Goal: Information Seeking & Learning: Check status

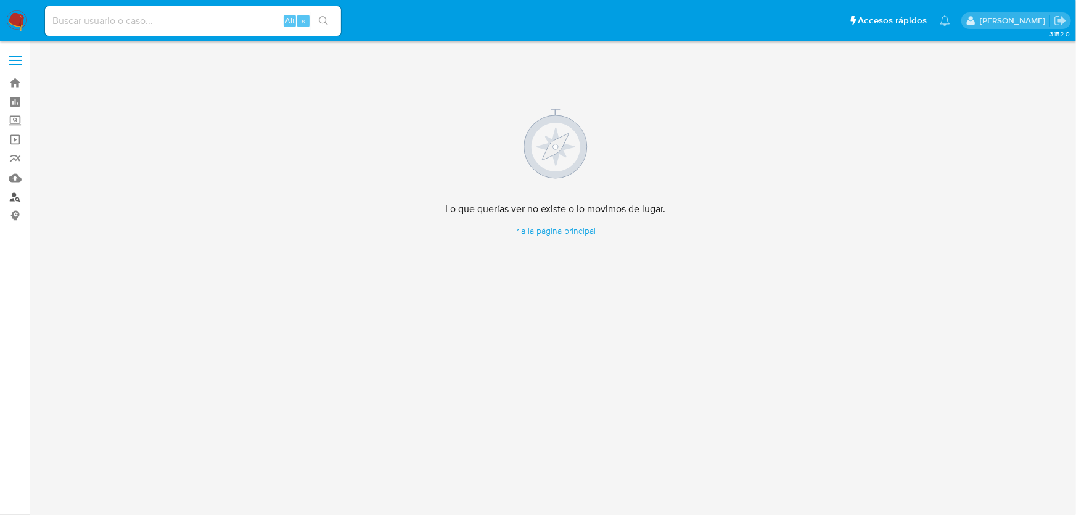
click at [18, 202] on link "Buscador de personas" at bounding box center [73, 196] width 147 height 19
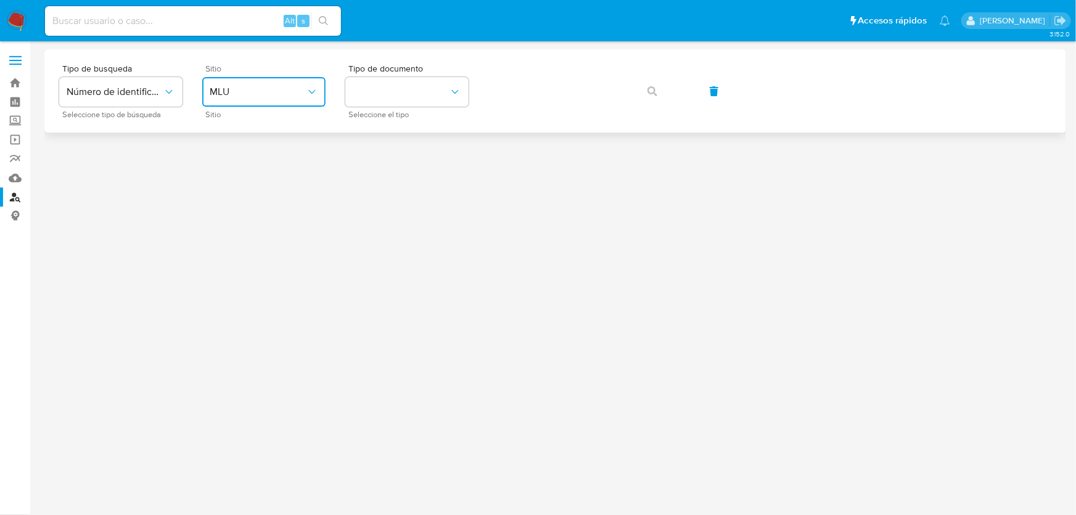
click at [317, 99] on button "MLU" at bounding box center [263, 92] width 123 height 30
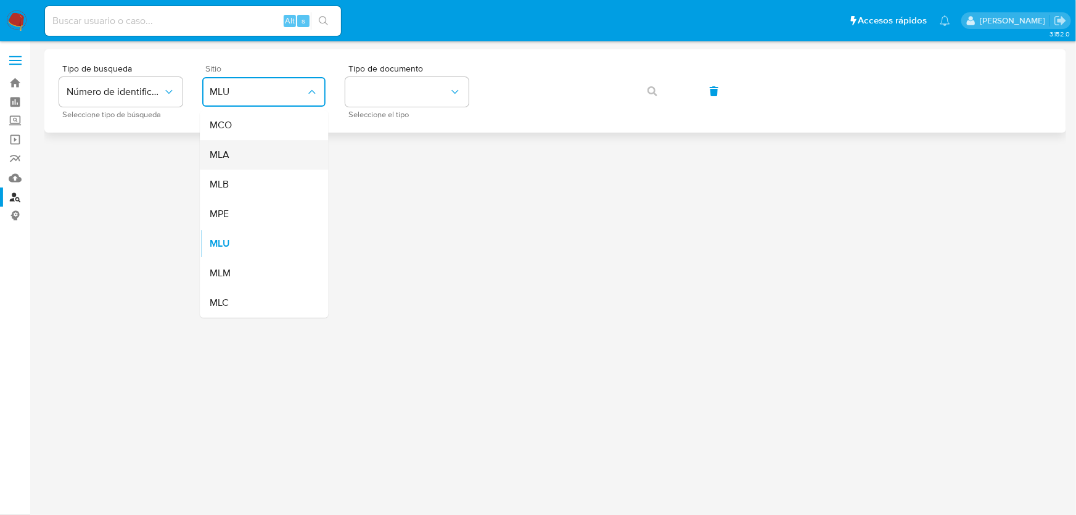
click at [224, 166] on div "MLA" at bounding box center [260, 155] width 101 height 30
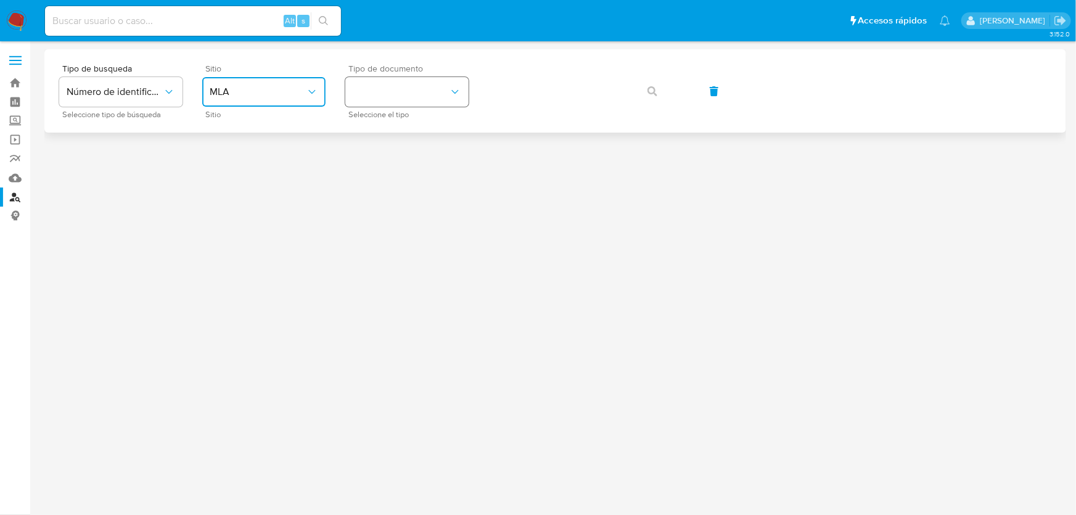
click at [427, 96] on button "identificationType" at bounding box center [406, 92] width 123 height 30
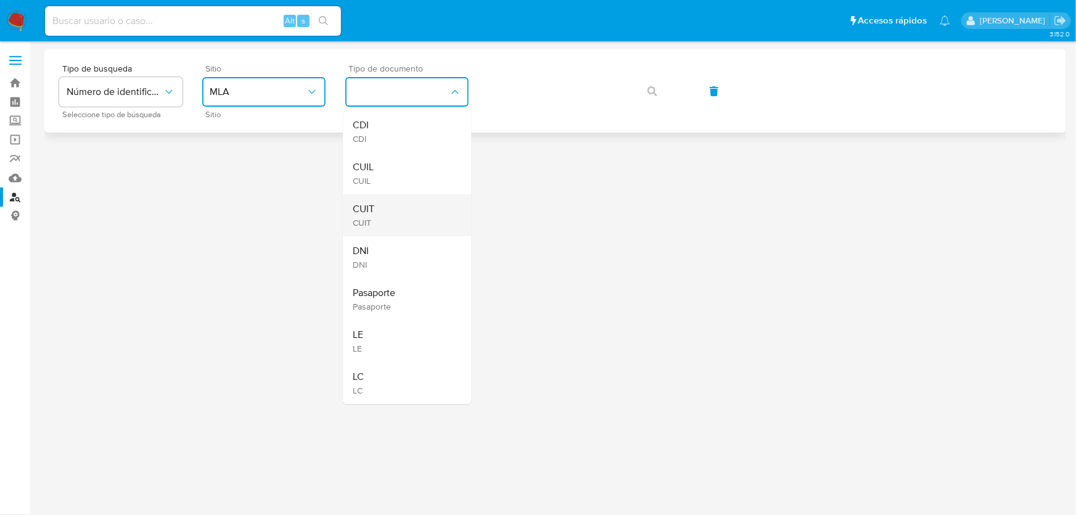
click at [375, 198] on div "CUIT CUIT" at bounding box center [403, 215] width 101 height 42
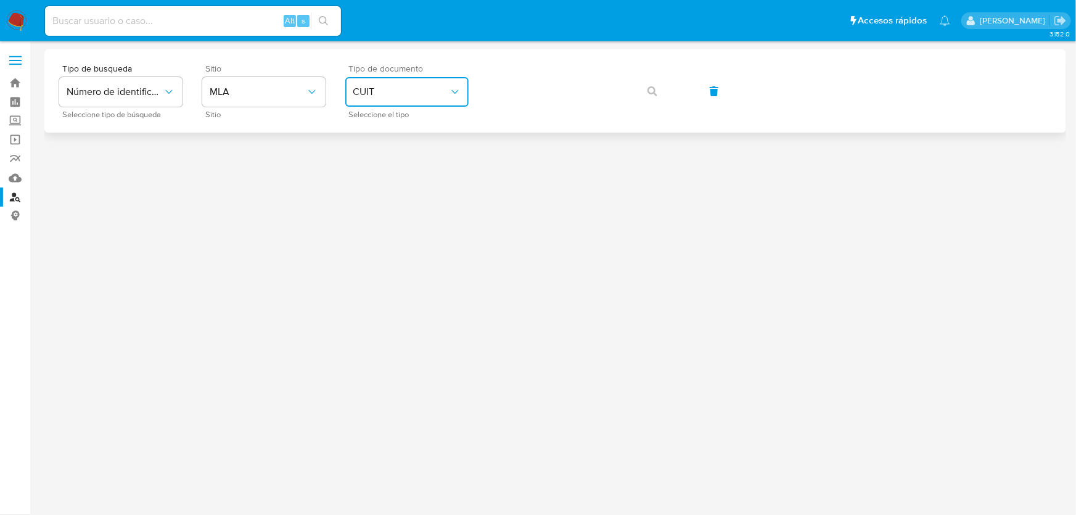
click at [421, 101] on button "CUIT" at bounding box center [406, 92] width 123 height 30
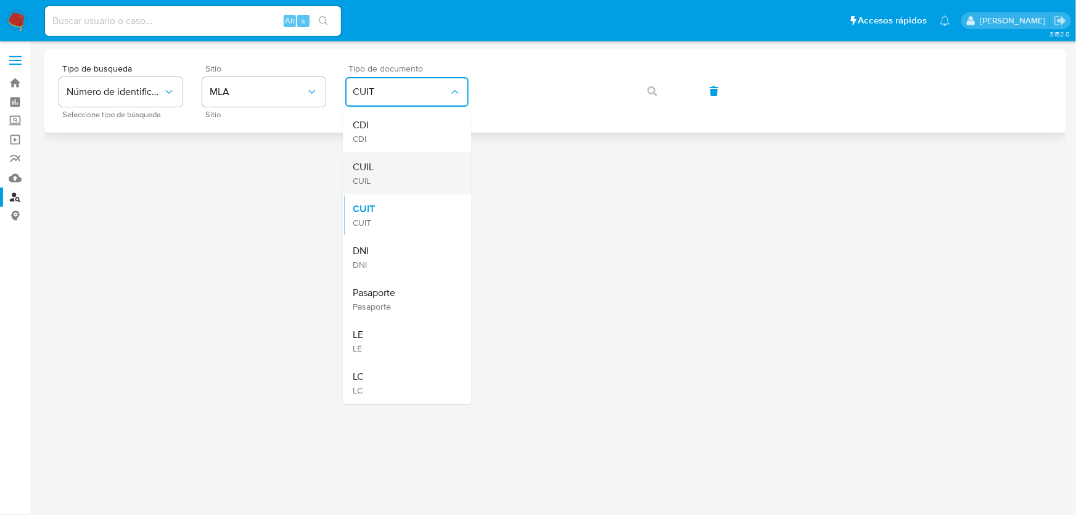
click at [383, 173] on div "CUIL CUIL" at bounding box center [403, 173] width 101 height 42
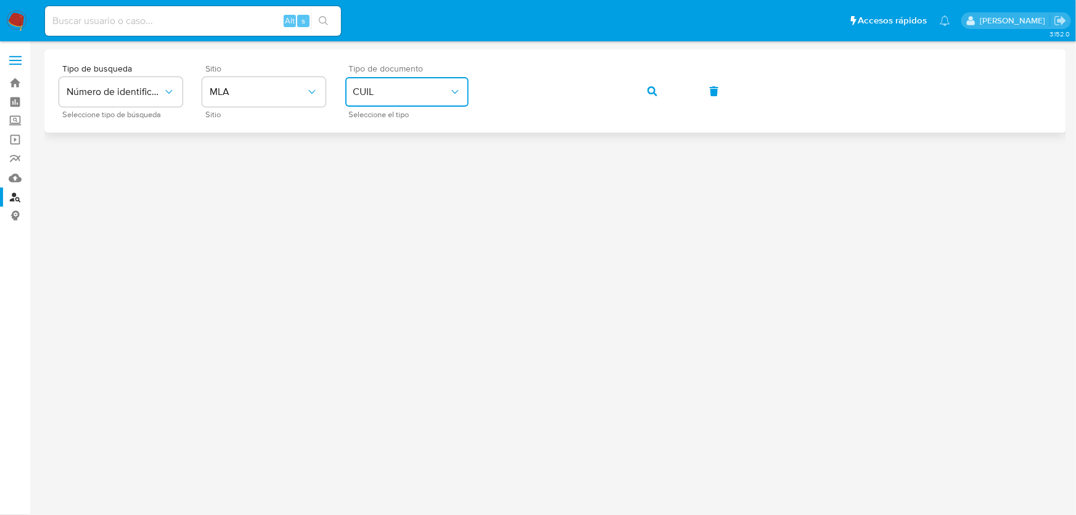
click at [658, 84] on button "button" at bounding box center [652, 91] width 42 height 30
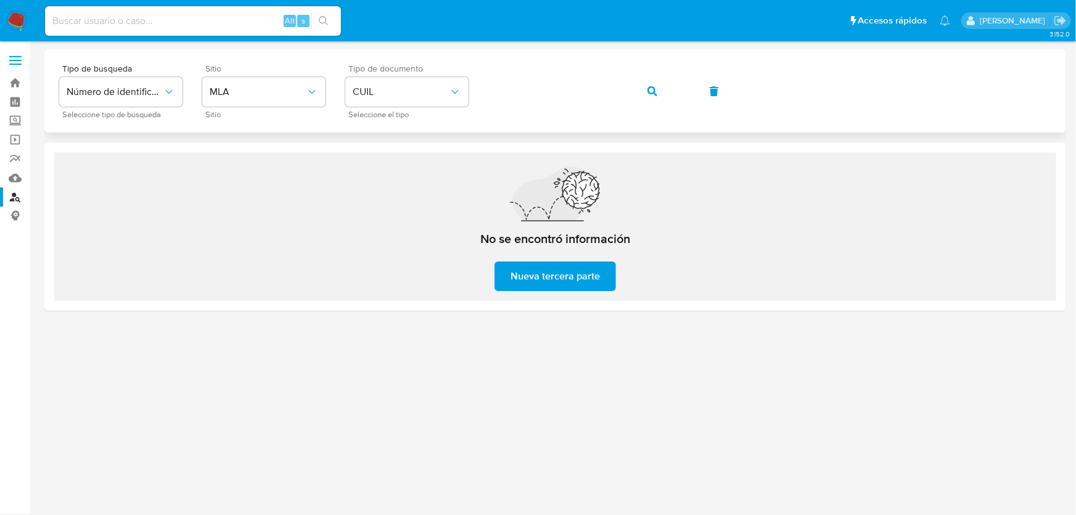
click at [653, 91] on icon "button" at bounding box center [652, 91] width 10 height 10
click at [644, 89] on button "button" at bounding box center [652, 91] width 42 height 30
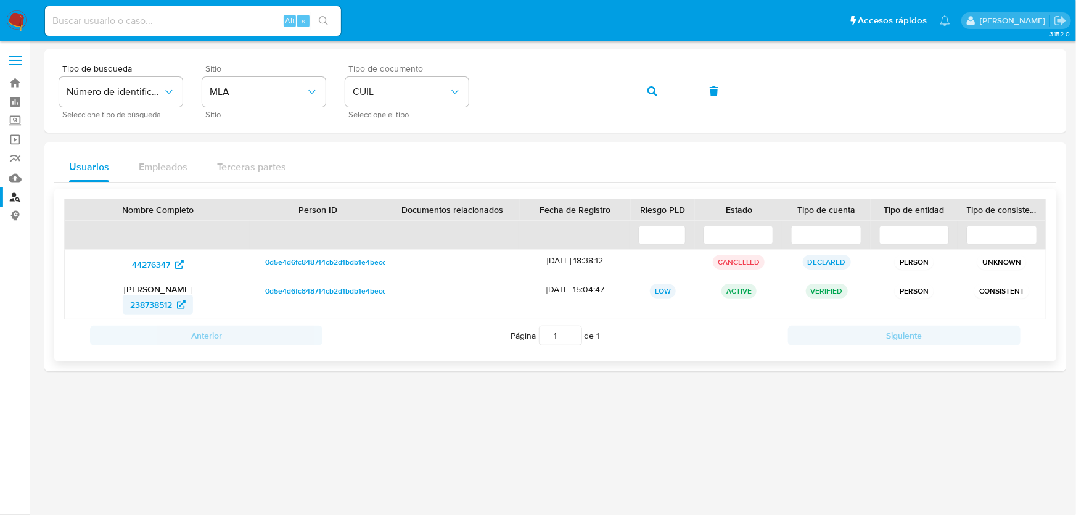
click at [160, 305] on span "238738512" at bounding box center [151, 305] width 42 height 20
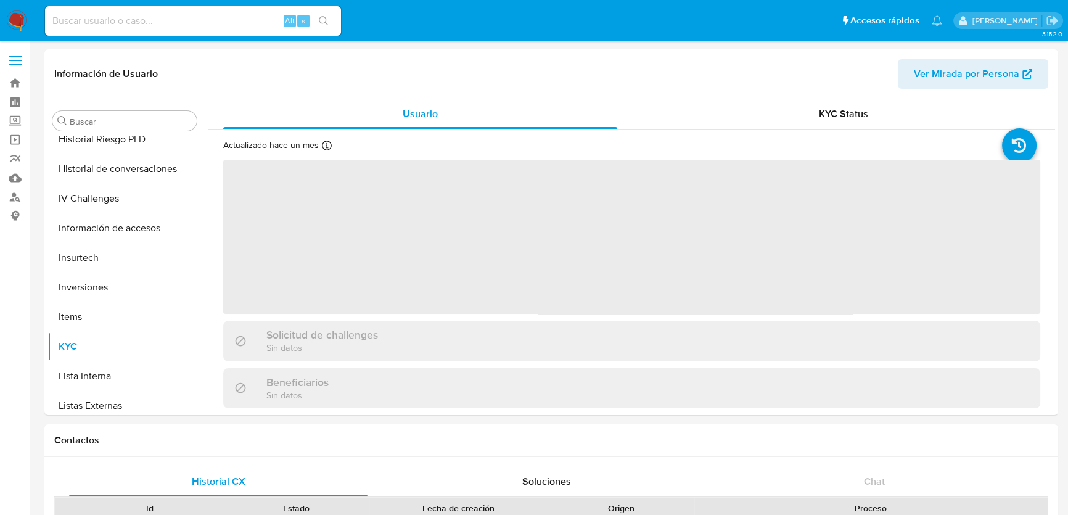
scroll to position [550, 0]
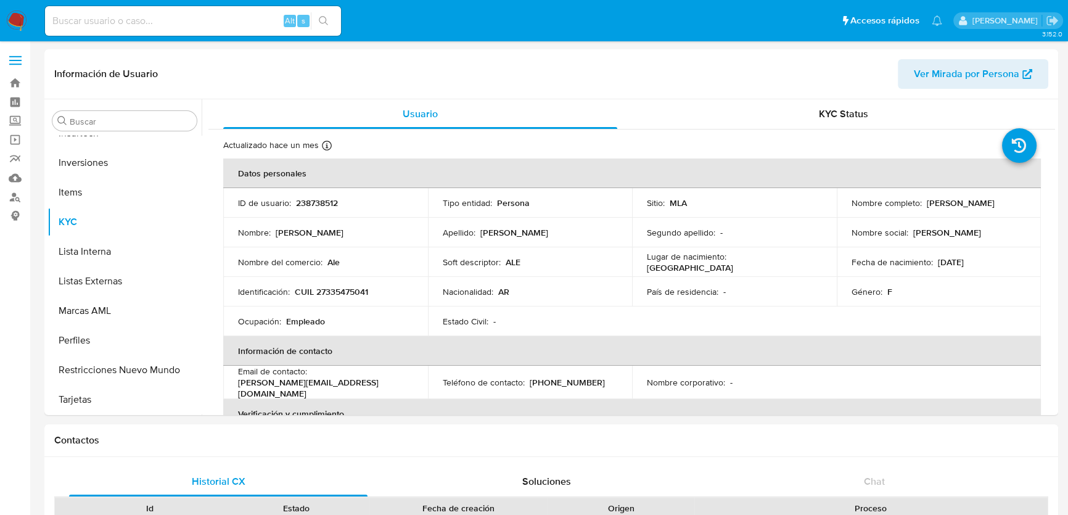
select select "10"
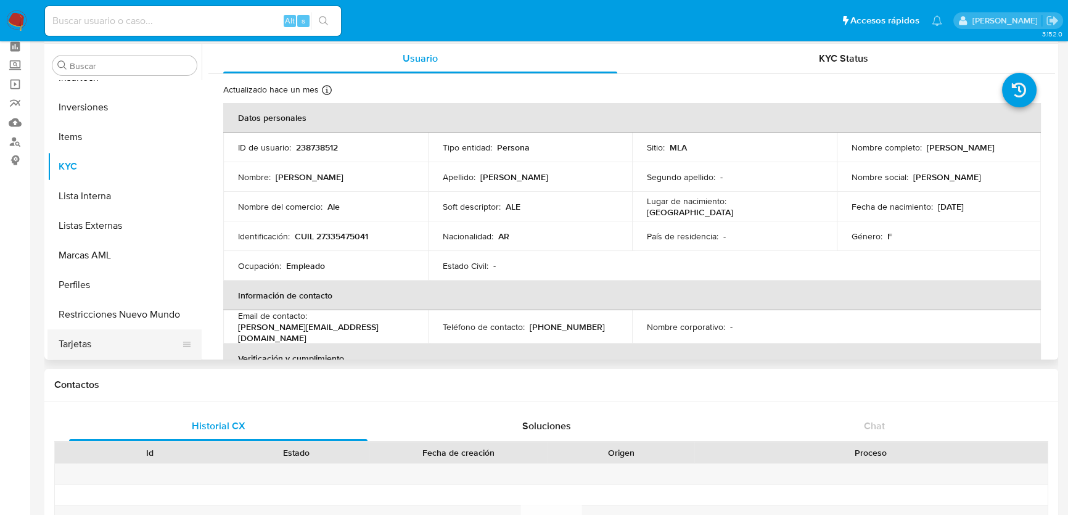
click at [82, 345] on button "Tarjetas" at bounding box center [119, 344] width 144 height 30
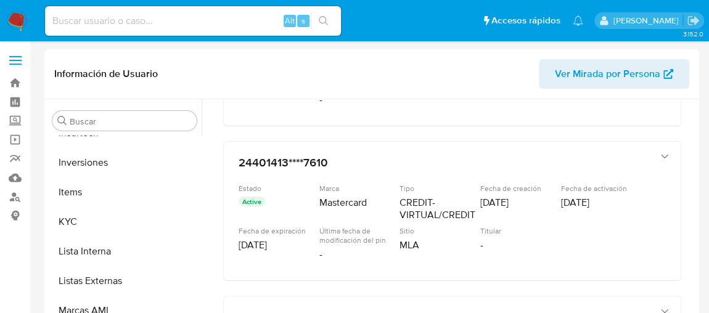
scroll to position [330, 0]
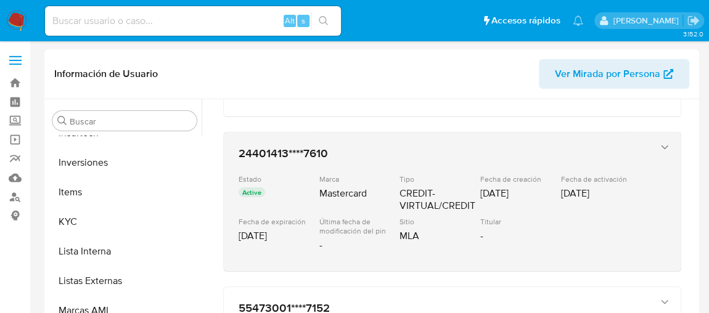
click at [533, 250] on div "Estado Active Marca Mastercard Tipo CREDIT-VIRTUAL/CREDIT Fecha de creación 17/…" at bounding box center [440, 215] width 403 height 82
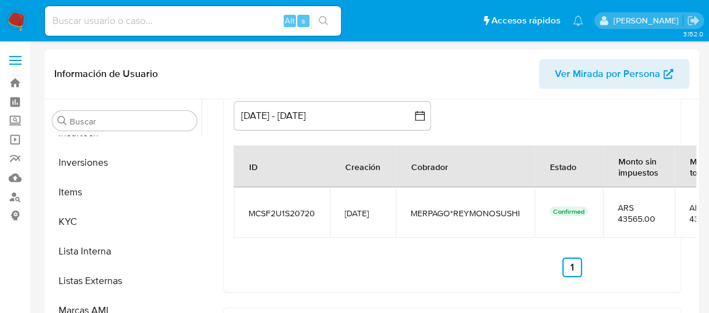
scroll to position [528, 0]
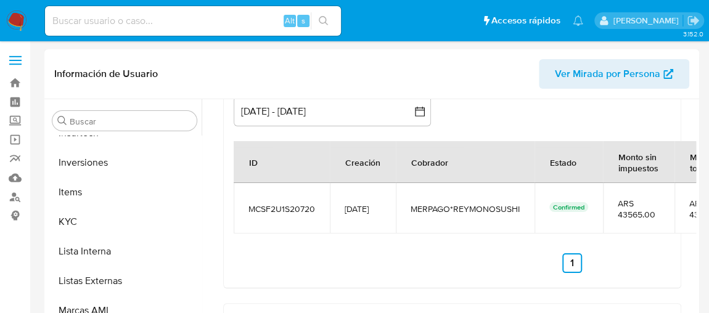
drag, startPoint x: 514, startPoint y: 205, endPoint x: 580, endPoint y: 211, distance: 66.3
click at [580, 211] on tr "MCSF2U1S20720 20/07/2025 MERPAGO*REYMONOSUSHI Confirmed ARS 43565.00 ARS 43565.…" at bounding box center [573, 208] width 678 height 51
drag, startPoint x: 692, startPoint y: 258, endPoint x: 690, endPoint y: 283, distance: 24.7
click at [690, 283] on div "Periodos a visualizar inputDatePicker 15 may 2025 - 12 ago 2025 15-05-2025:12-0…" at bounding box center [572, 181] width 697 height 214
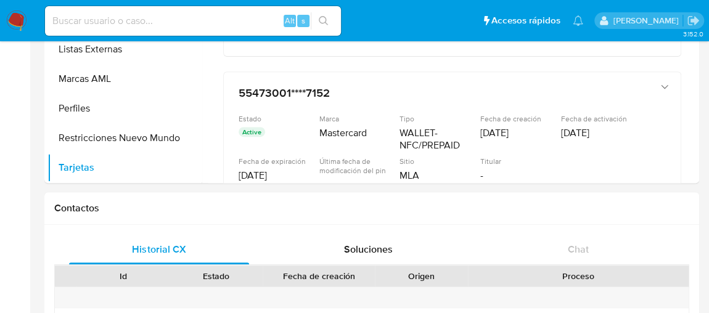
scroll to position [239, 0]
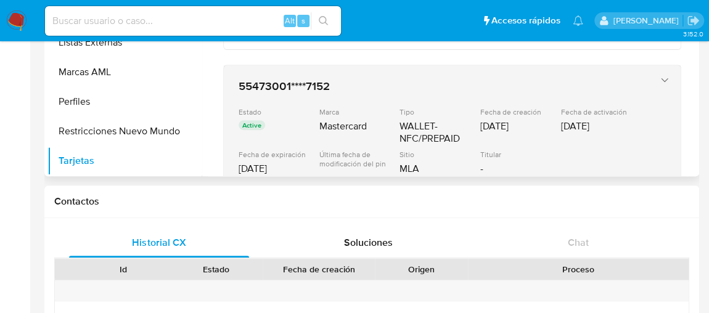
click at [453, 163] on div "MLA" at bounding box center [438, 169] width 78 height 12
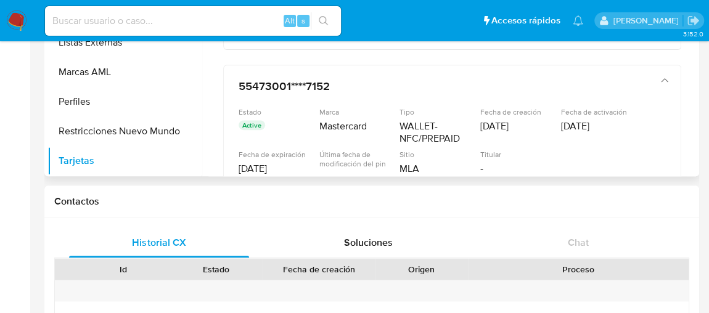
drag, startPoint x: 690, startPoint y: 71, endPoint x: 685, endPoint y: 96, distance: 25.9
drag, startPoint x: 690, startPoint y: 70, endPoint x: 688, endPoint y: 79, distance: 9.6
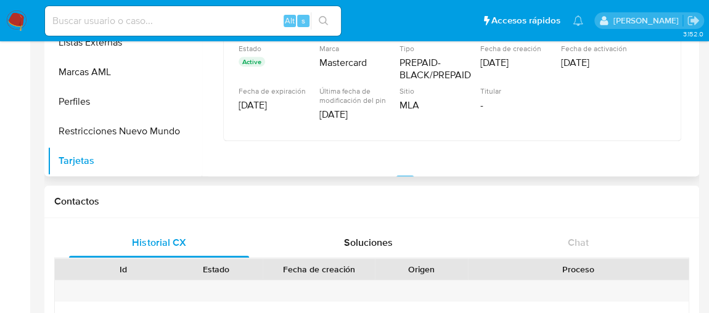
scroll to position [869, 0]
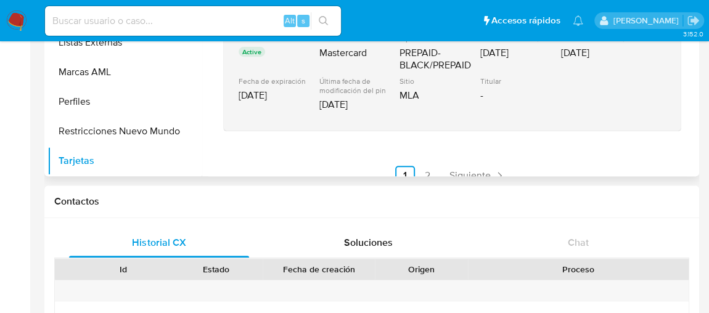
click at [369, 109] on div "Estado Active Marca Mastercard Tipo PREPAID-BLACK/PREPAID Fecha de creación 04/…" at bounding box center [440, 75] width 403 height 82
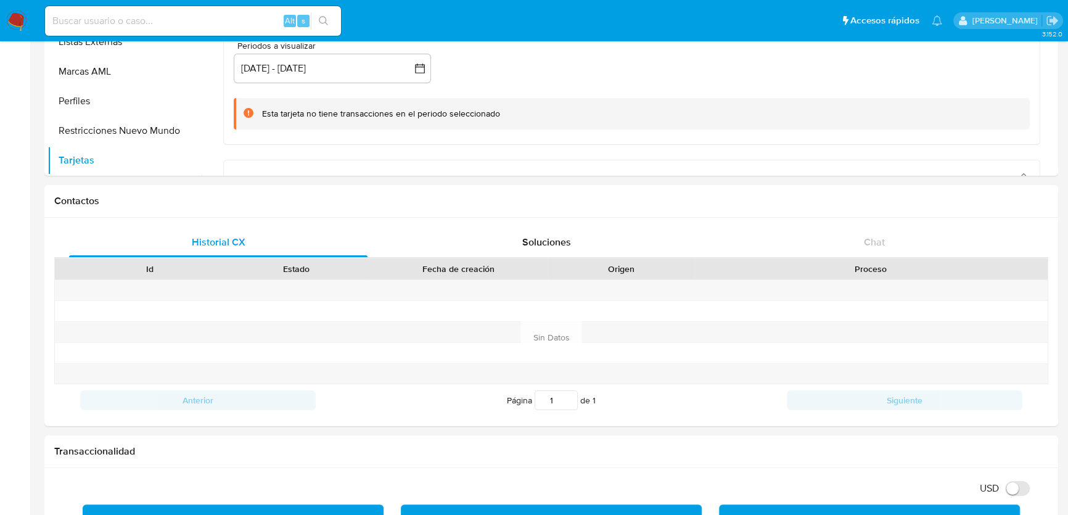
scroll to position [618, 0]
